Goal: Task Accomplishment & Management: Manage account settings

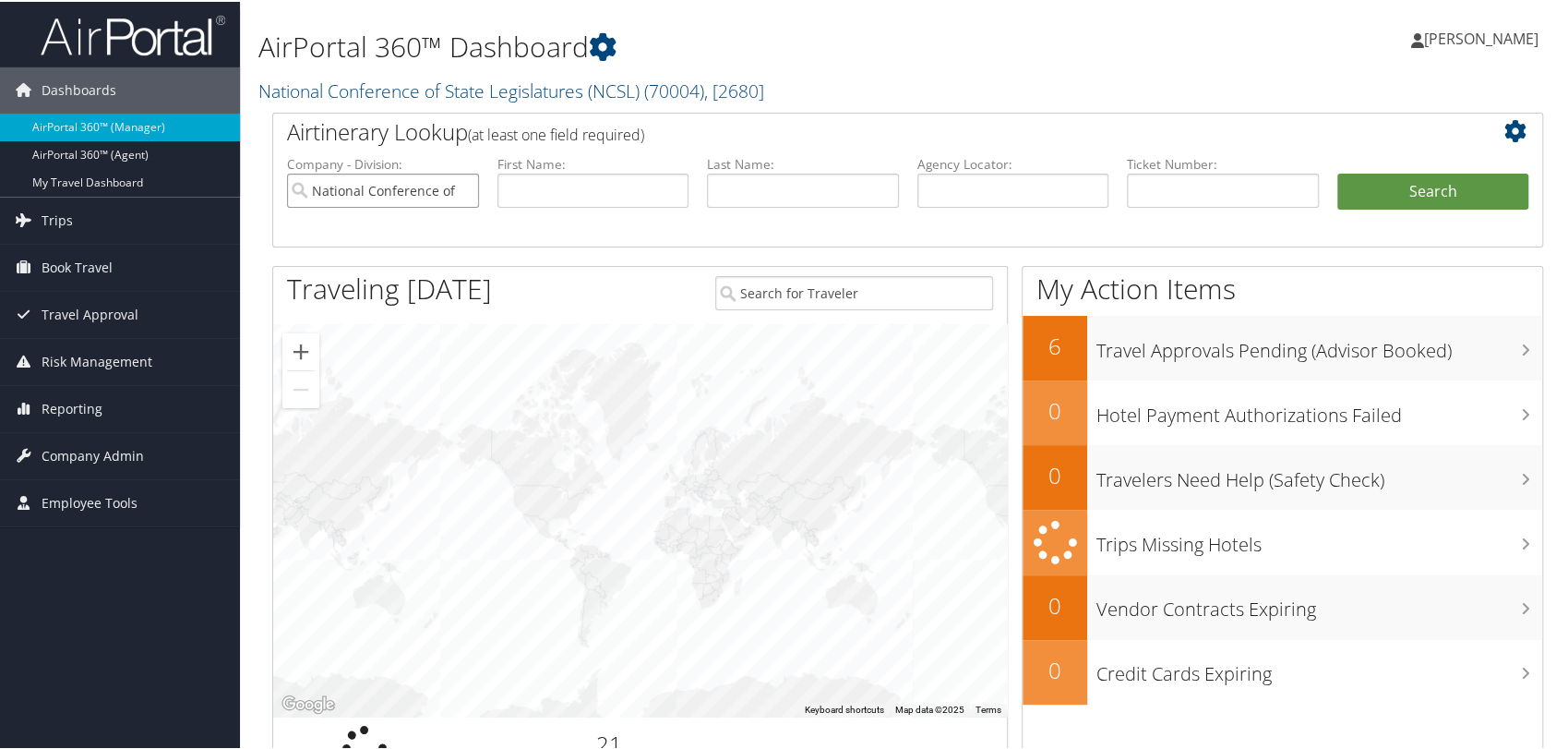
click at [462, 189] on input "National Conference of State Legislatures (NCSL)" at bounding box center [383, 188] width 192 height 34
click at [1016, 182] on input "text" at bounding box center [1014, 188] width 192 height 34
paste input "DNDCS9"
type input "DNDCS9"
click at [1338, 172] on button "Search" at bounding box center [1433, 189] width 192 height 37
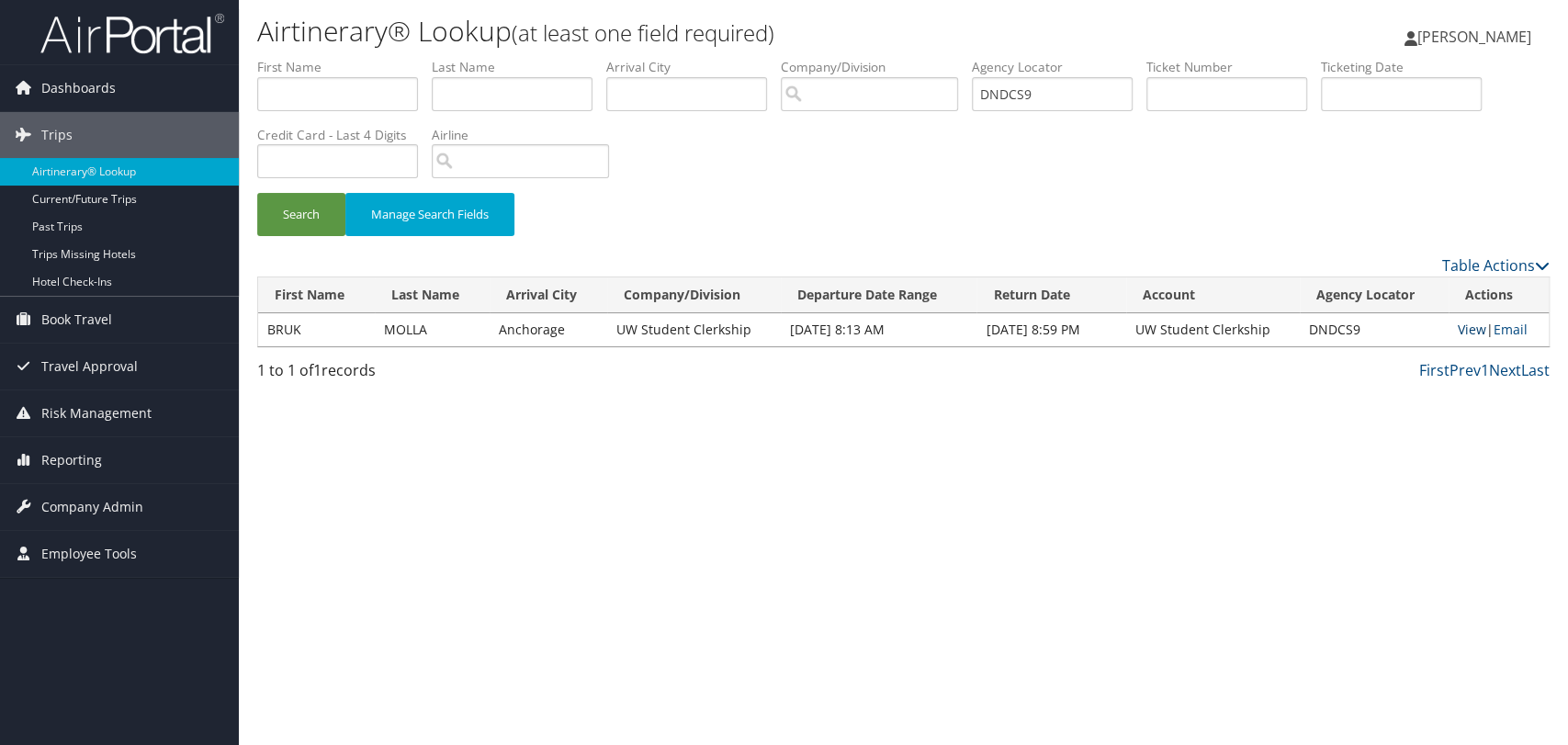
click at [1459, 329] on link "View" at bounding box center [1472, 329] width 29 height 18
click at [114, 496] on span "Company Admin" at bounding box center [92, 507] width 102 height 46
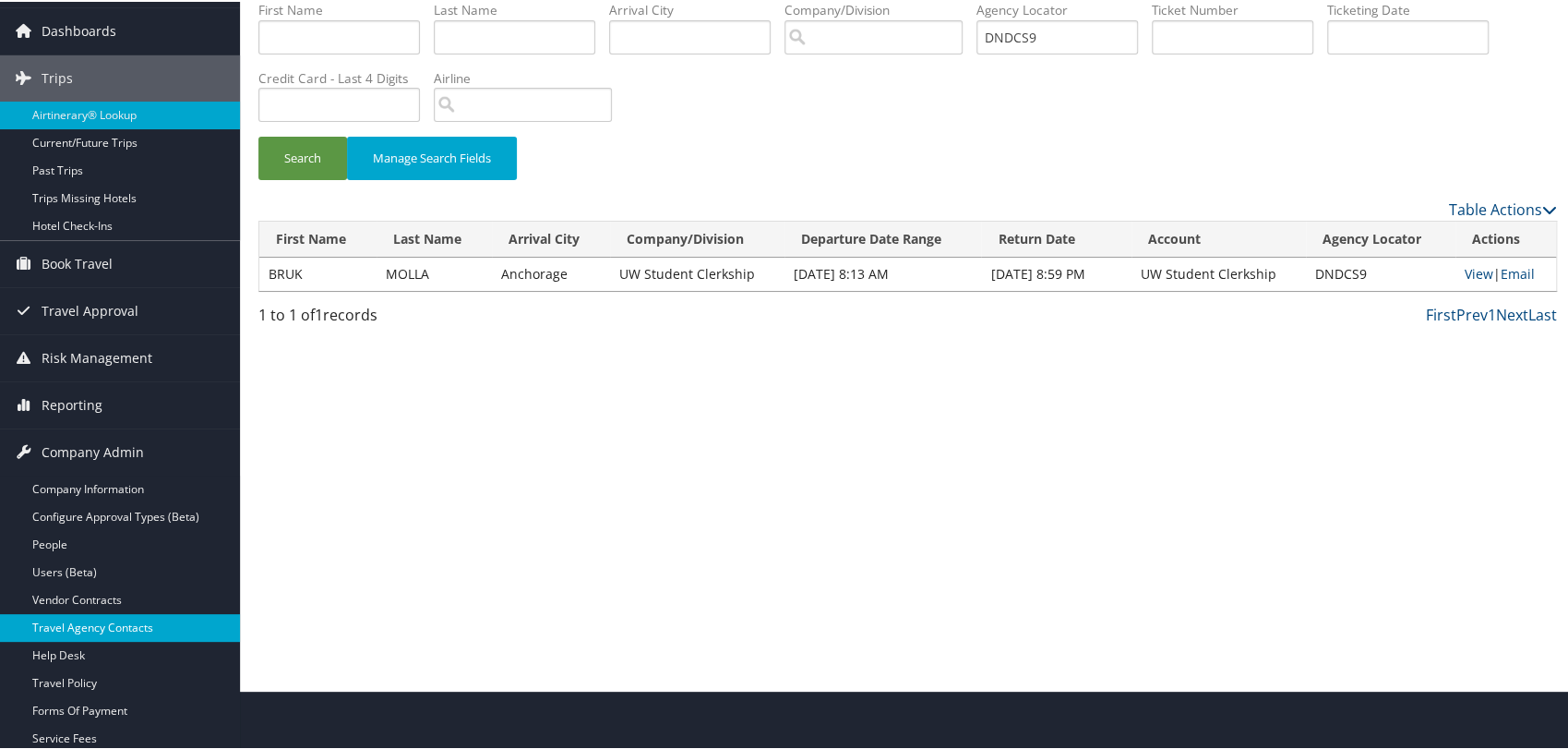
scroll to position [103, 0]
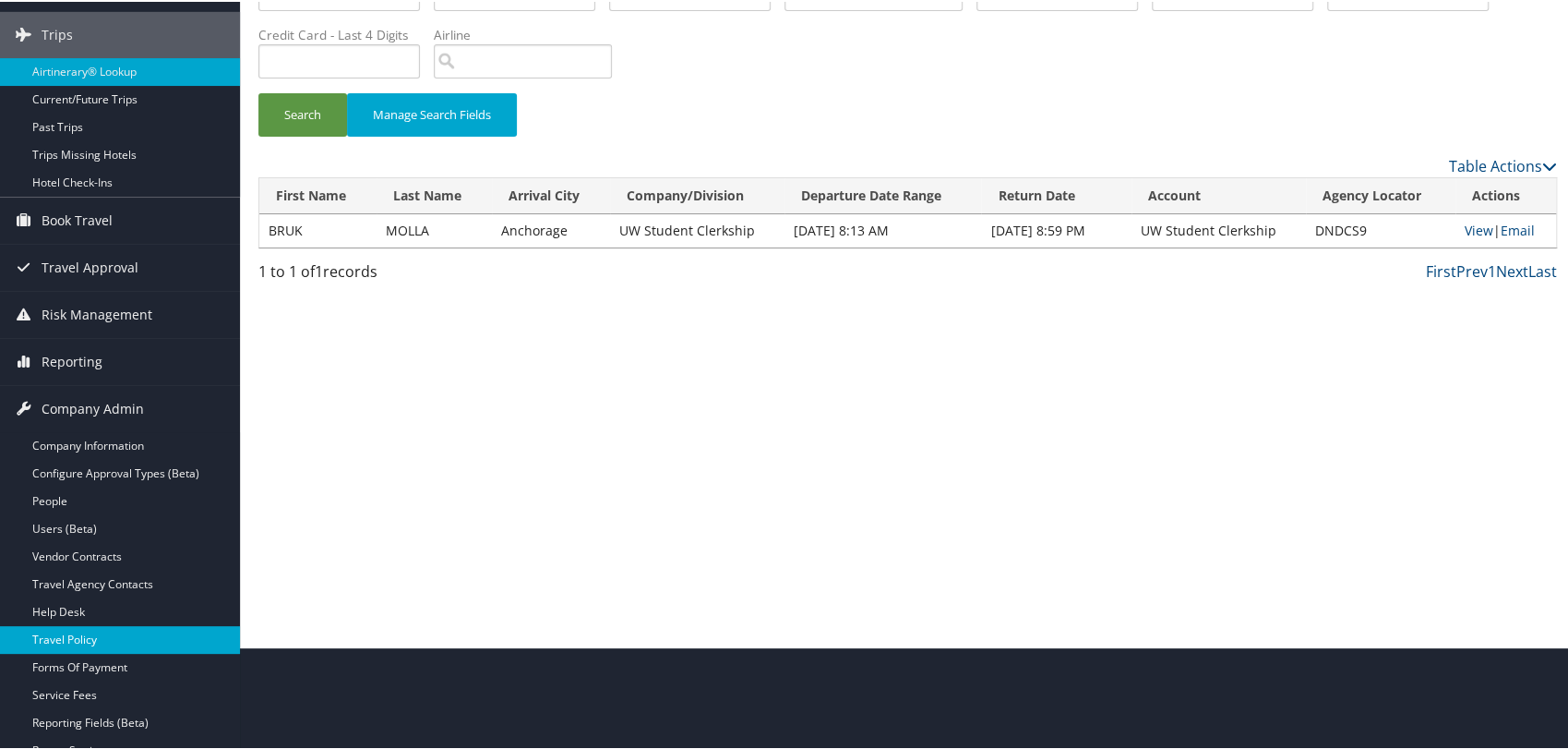
click at [82, 637] on link "Travel Policy" at bounding box center [120, 638] width 240 height 28
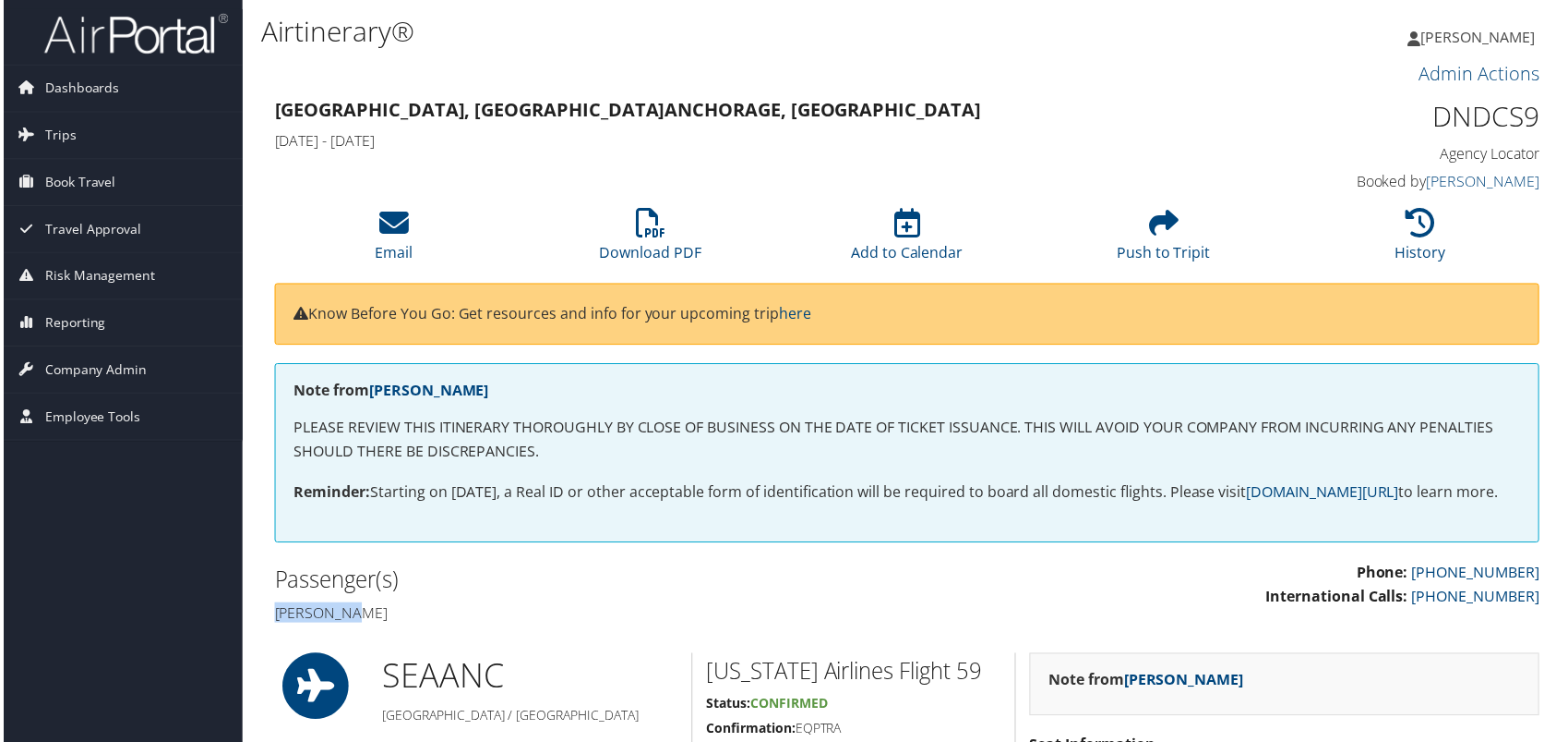
drag, startPoint x: 365, startPoint y: 637, endPoint x: 273, endPoint y: 641, distance: 92.1
click at [273, 625] on h4 "[PERSON_NAME]" at bounding box center [583, 615] width 622 height 20
copy h4 "[PERSON_NAME]"
click at [661, 232] on icon at bounding box center [650, 223] width 30 height 30
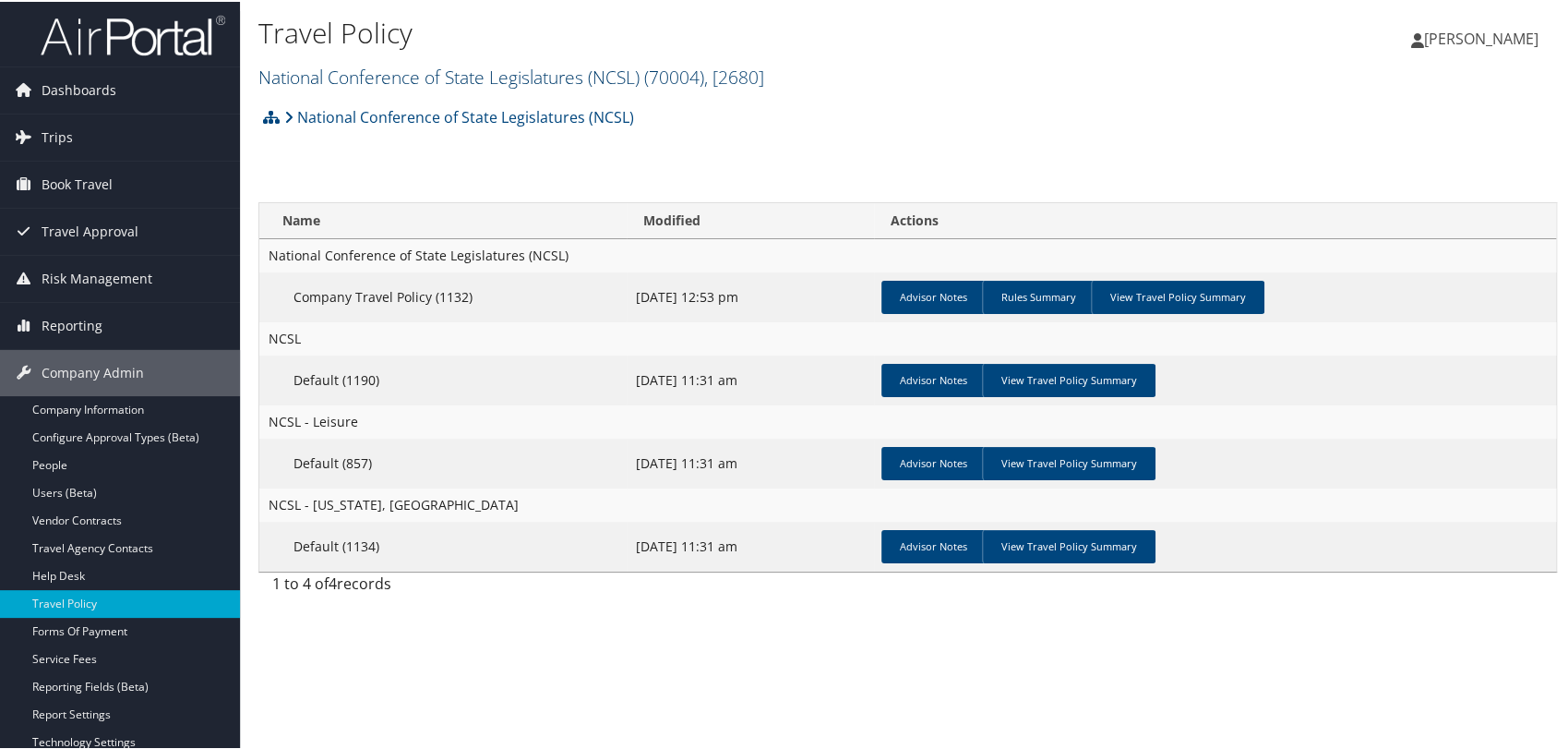
click at [392, 71] on link "National Conference of State Legislatures (NCSL) ( 70004 ) , [ 2680 ]" at bounding box center [511, 75] width 506 height 25
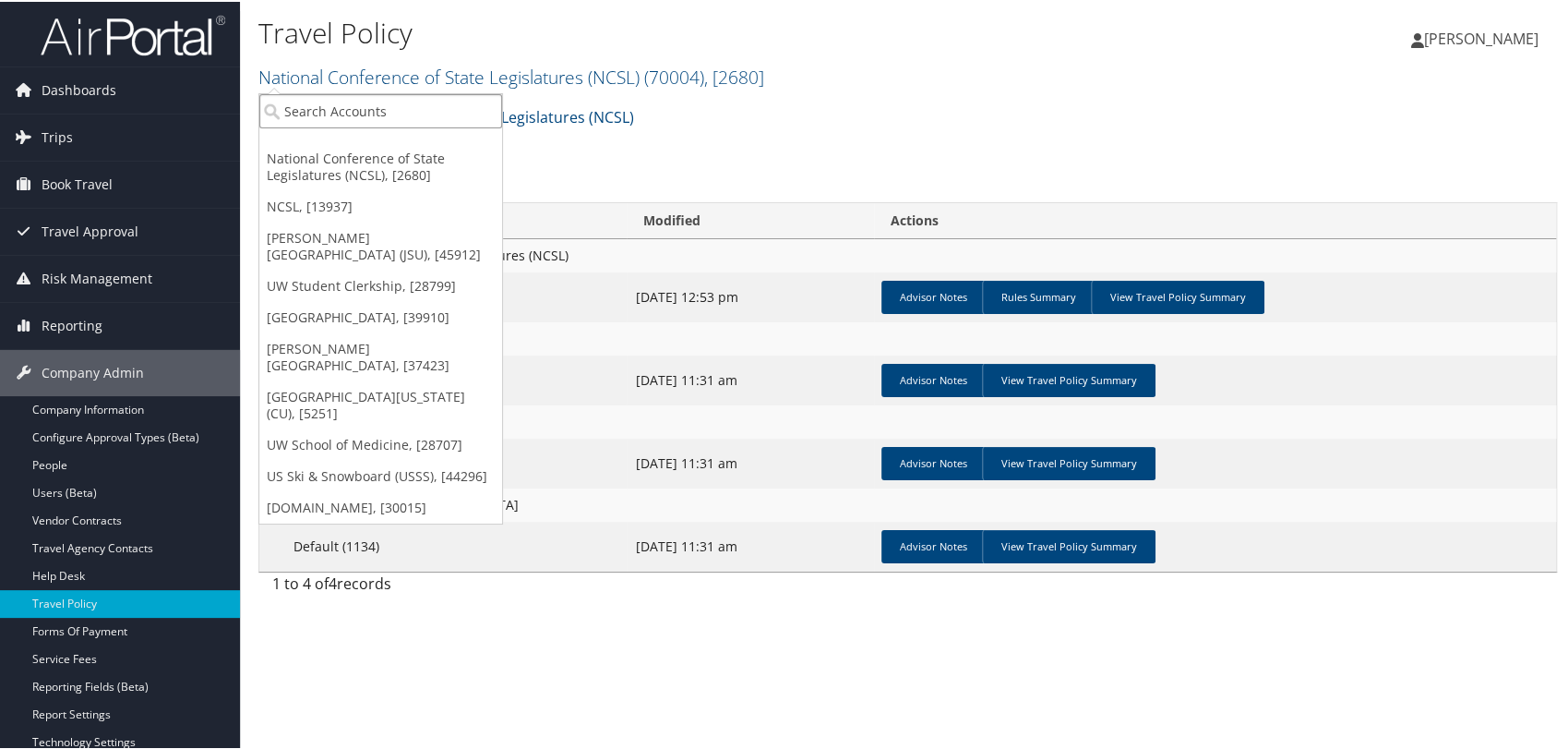
click at [377, 112] on input "search" at bounding box center [381, 110] width 243 height 34
paste input "uchicago"
type input "uchicago"
click at [377, 112] on input "uchicago" at bounding box center [381, 110] width 243 height 34
click at [377, 112] on input "search" at bounding box center [381, 110] width 243 height 34
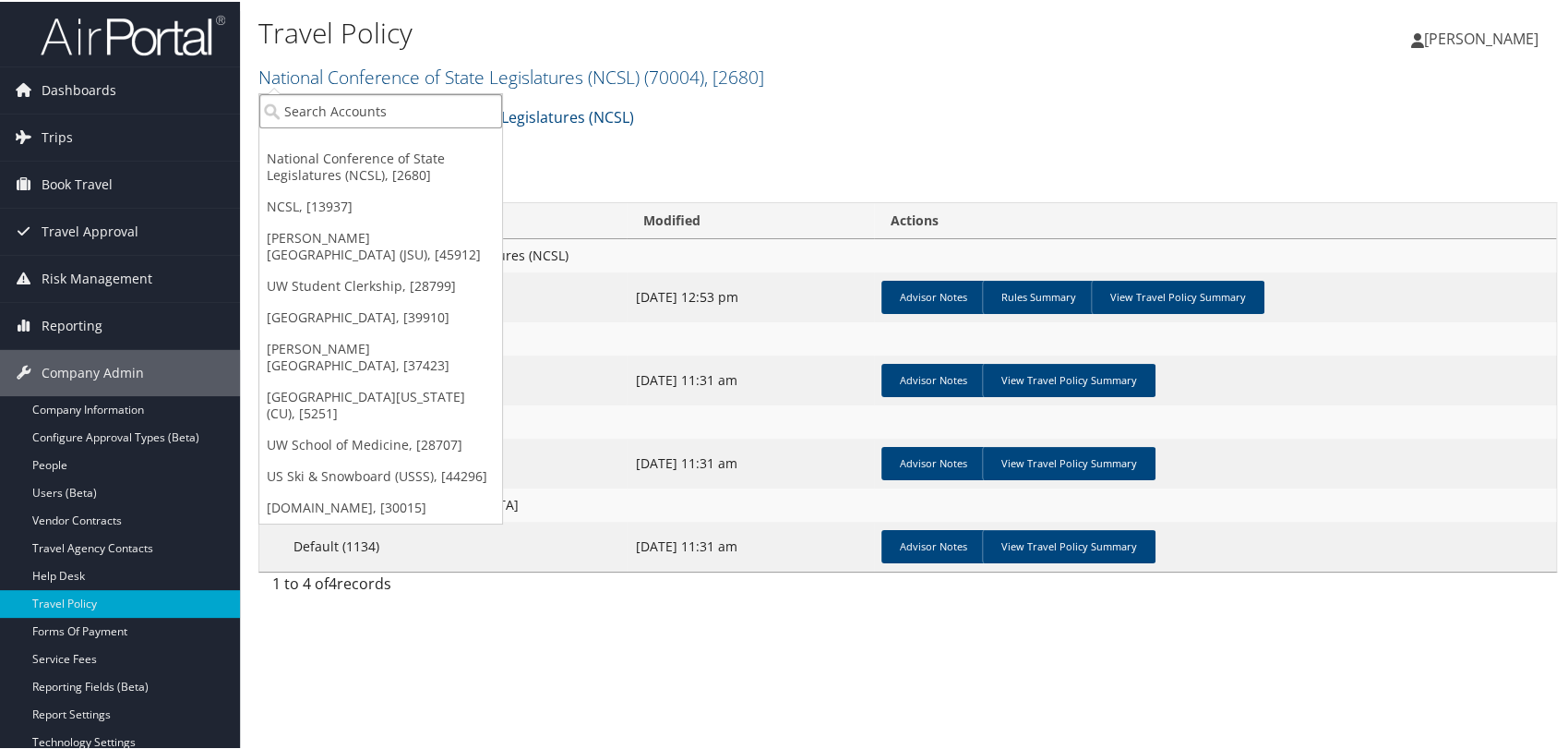
click at [340, 106] on input "search" at bounding box center [381, 110] width 243 height 34
type input "c"
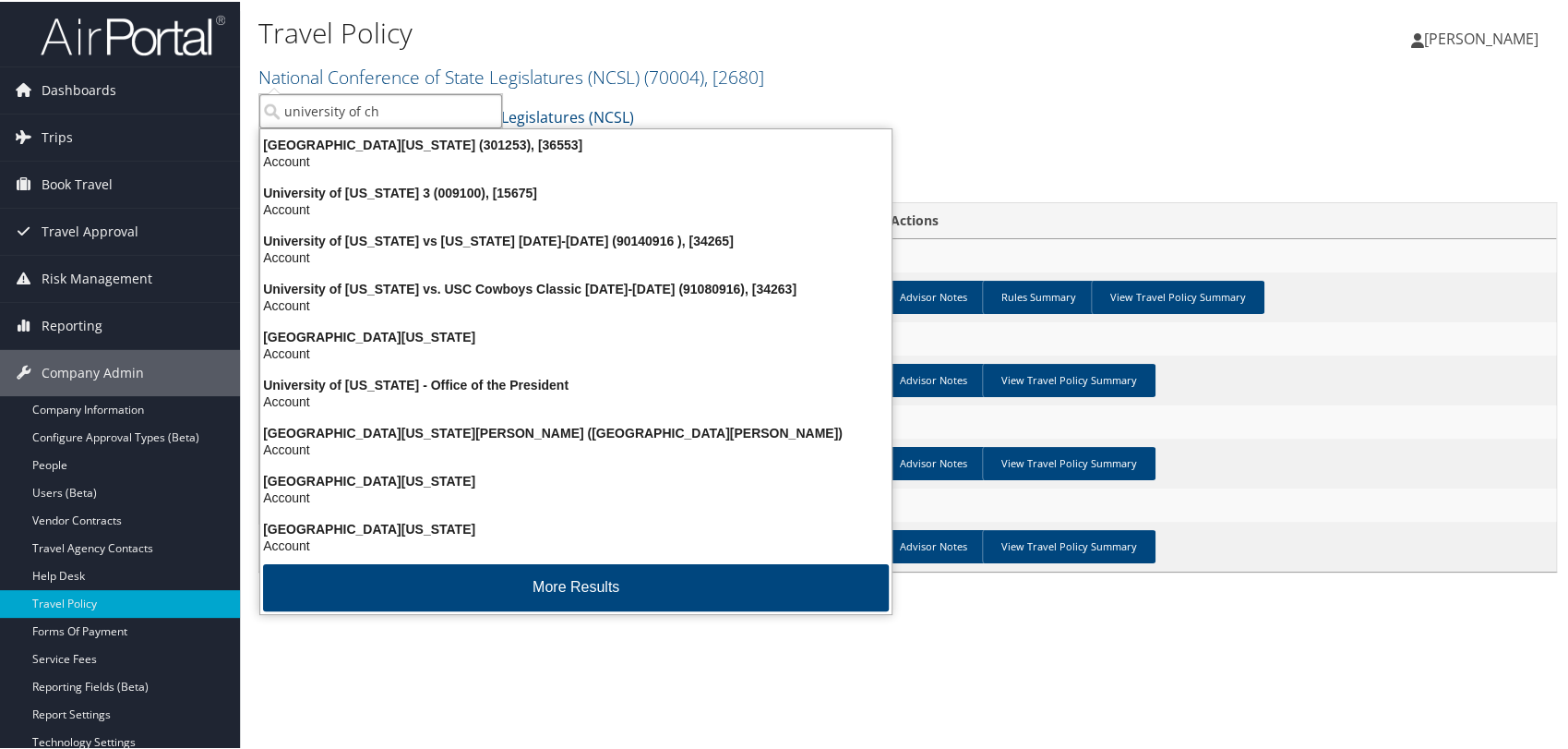
type input "university of chi"
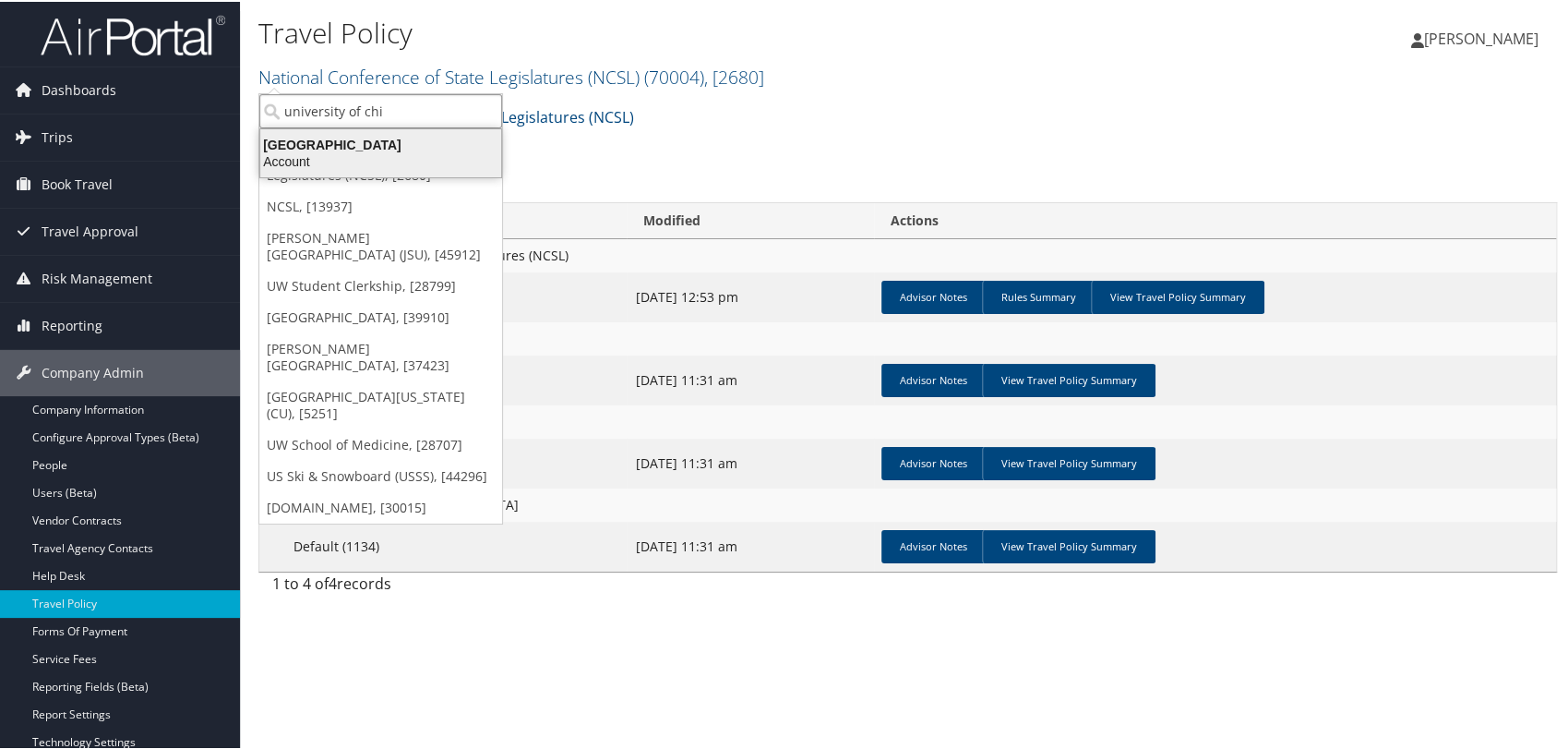
click at [375, 141] on div "[GEOGRAPHIC_DATA]" at bounding box center [381, 143] width 263 height 17
